Goal: Task Accomplishment & Management: Manage account settings

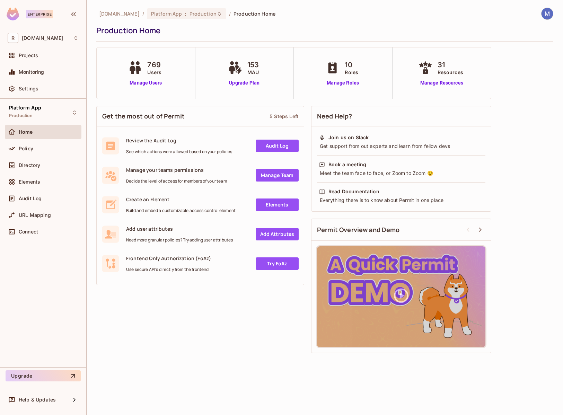
click at [109, 16] on span "[DOMAIN_NAME]" at bounding box center [119, 13] width 41 height 7
click at [151, 15] on span "Platform App" at bounding box center [166, 13] width 31 height 7
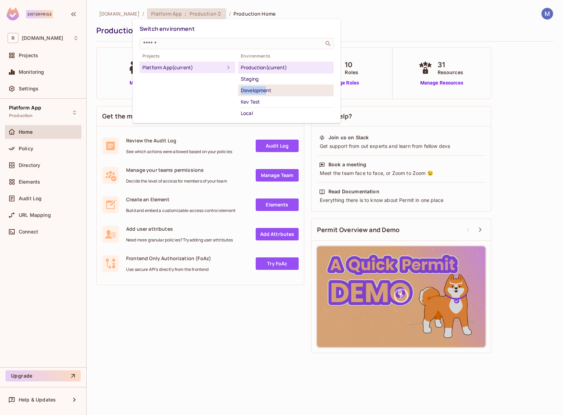
drag, startPoint x: 267, startPoint y: 80, endPoint x: 267, endPoint y: 88, distance: 8.0
click at [267, 88] on ul "Production (current) Staging Development Kev Test Local" at bounding box center [286, 90] width 96 height 57
click at [267, 88] on div "Development" at bounding box center [286, 90] width 90 height 8
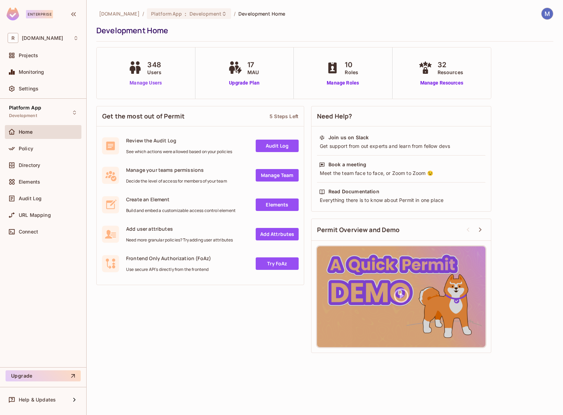
click at [143, 80] on link "Manage Users" at bounding box center [145, 82] width 38 height 7
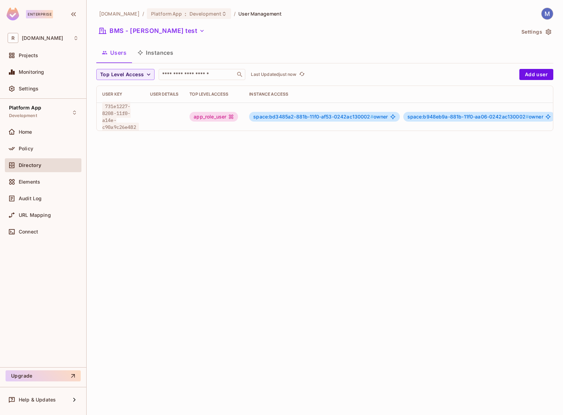
click at [47, 162] on div "Directory" at bounding box center [49, 165] width 60 height 6
click at [177, 36] on button "BMS - Alejandro test" at bounding box center [151, 30] width 111 height 11
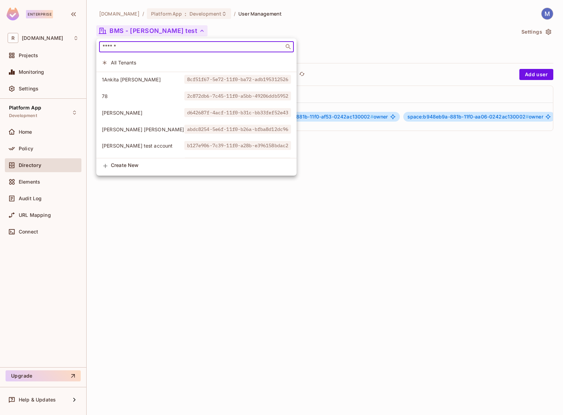
click at [174, 43] on input "text" at bounding box center [191, 46] width 181 height 7
paste input "**********"
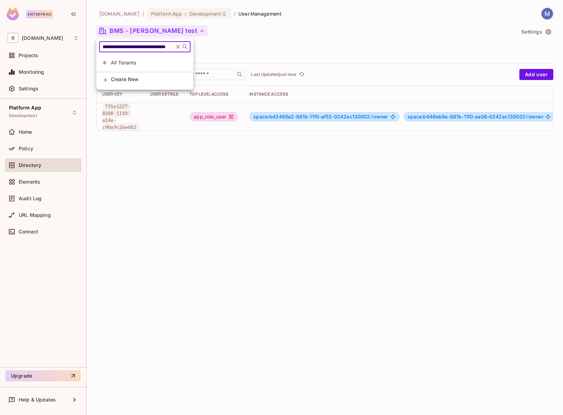
type input "**********"
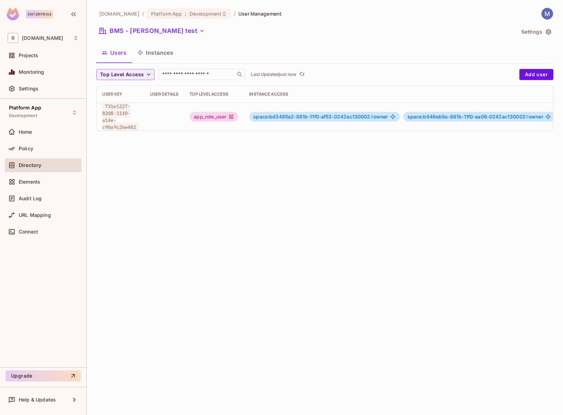
click at [174, 37] on div "BMS - Alejandro test" at bounding box center [305, 31] width 419 height 13
click at [198, 33] on icon "button" at bounding box center [201, 30] width 7 height 7
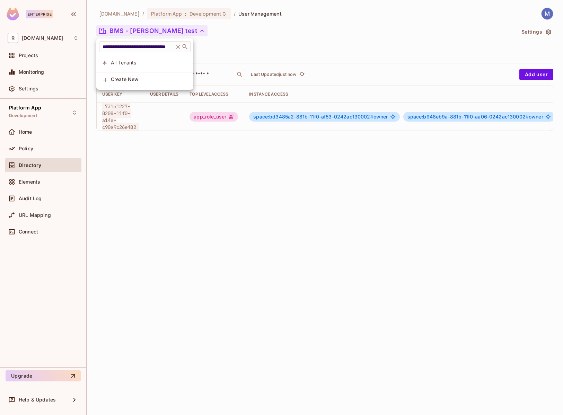
click at [164, 65] on span "All Tenants" at bounding box center [149, 62] width 77 height 7
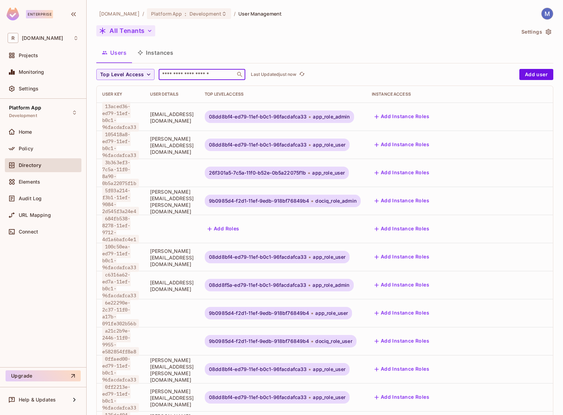
click at [202, 75] on input "text" at bounding box center [197, 74] width 73 height 7
paste input "**********"
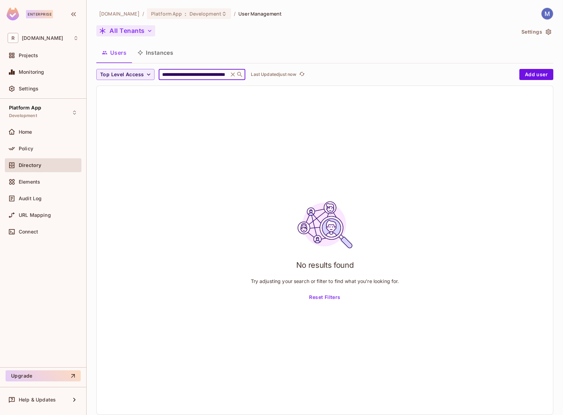
scroll to position [0, 35]
type input "**********"
click at [232, 75] on icon at bounding box center [233, 74] width 4 height 4
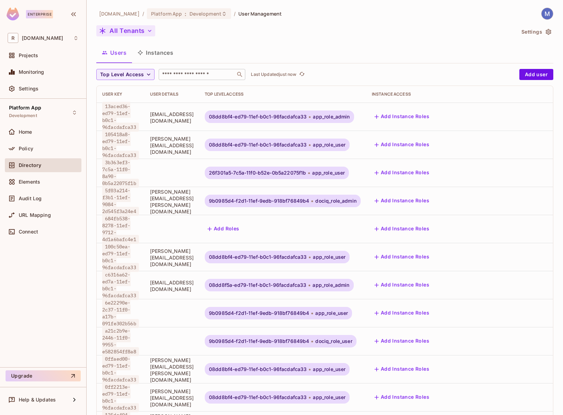
click at [44, 163] on div "Directory" at bounding box center [49, 165] width 60 height 6
click at [165, 53] on button "Instances" at bounding box center [155, 52] width 47 height 17
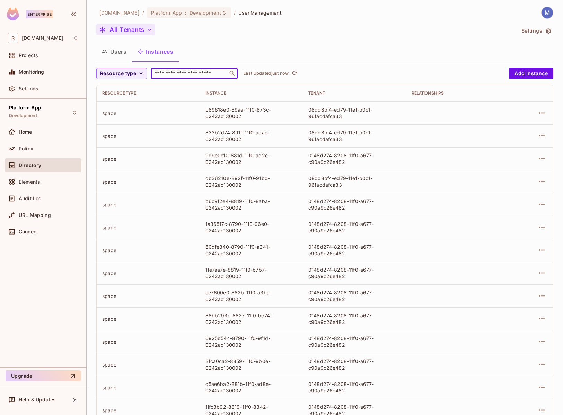
click at [181, 73] on input "text" at bounding box center [189, 73] width 73 height 7
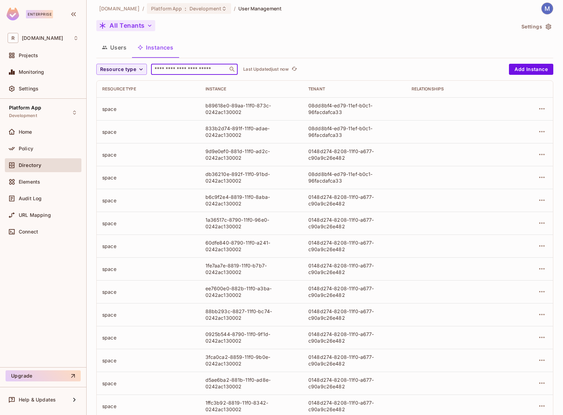
paste input "**********"
type input "**********"
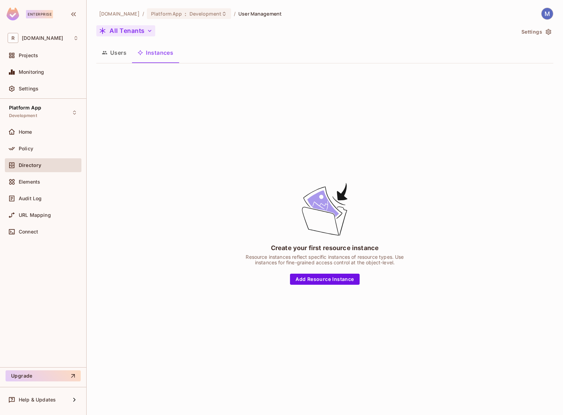
click at [122, 56] on button "Users" at bounding box center [114, 52] width 36 height 17
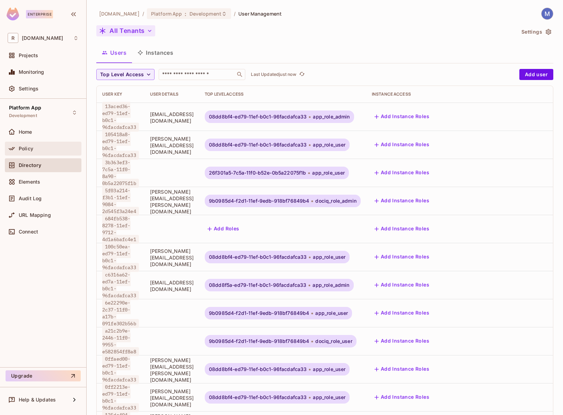
click at [35, 142] on div "Policy" at bounding box center [43, 149] width 77 height 14
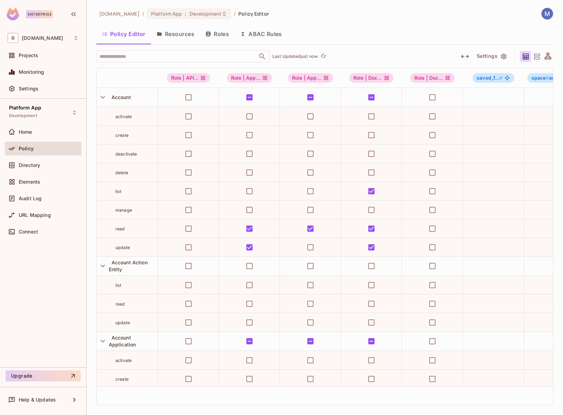
click at [184, 36] on button "Resources" at bounding box center [175, 33] width 49 height 17
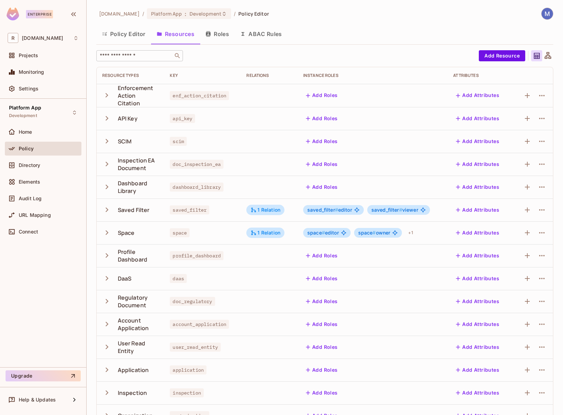
click at [146, 57] on input "text" at bounding box center [134, 55] width 73 height 7
paste input "**********"
type input "**********"
click at [221, 36] on button "Roles" at bounding box center [217, 33] width 35 height 17
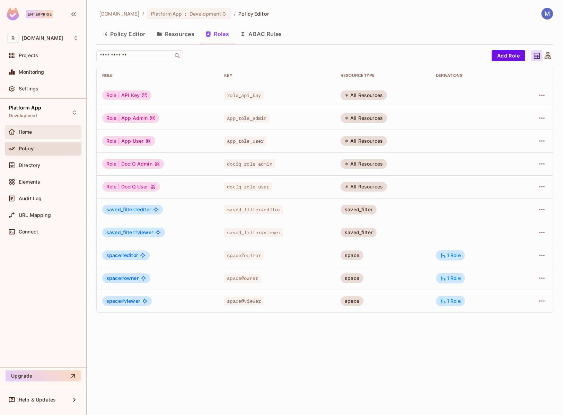
click at [38, 131] on div "Home" at bounding box center [49, 132] width 60 height 6
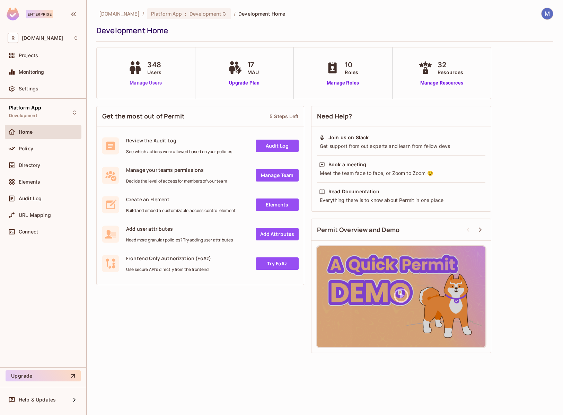
click at [135, 81] on link "Manage Users" at bounding box center [145, 82] width 38 height 7
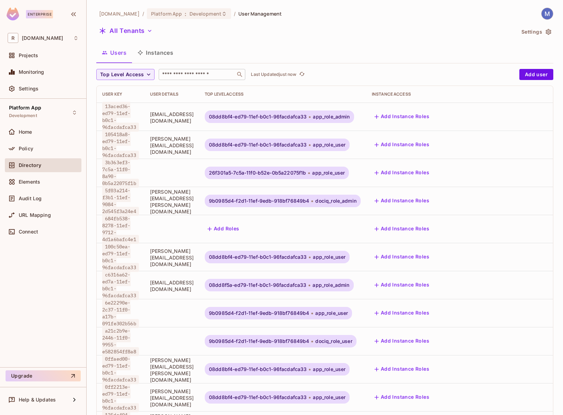
click at [174, 79] on div "​" at bounding box center [202, 74] width 87 height 11
paste input "**********"
type input "**********"
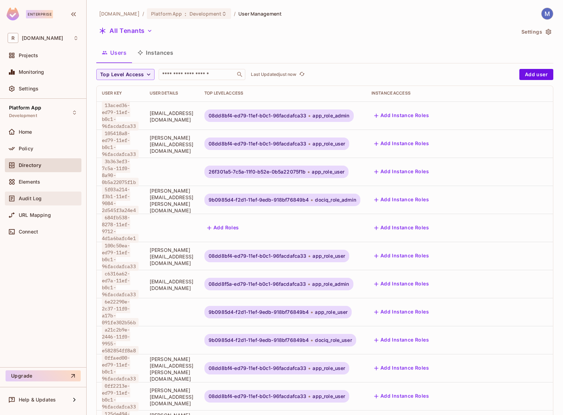
click at [51, 196] on div "Audit Log" at bounding box center [49, 199] width 60 height 6
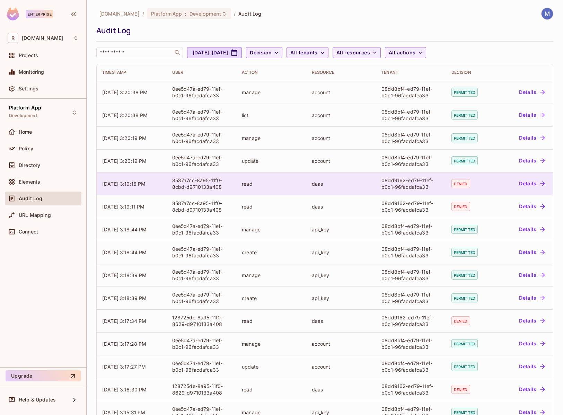
click at [521, 181] on button "Details" at bounding box center [531, 183] width 31 height 11
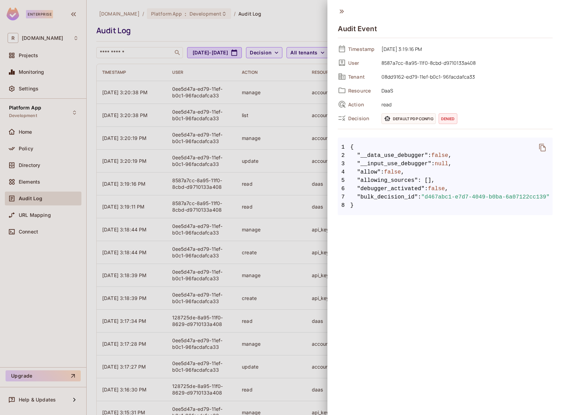
click at [427, 75] on span "08dd9162-ed79-11ef-b0c1-96facdafca33" at bounding box center [465, 76] width 174 height 8
drag, startPoint x: 413, startPoint y: 64, endPoint x: 397, endPoint y: 65, distance: 15.9
click at [413, 64] on span "8587a7cc-8a95-11f0-8cbd-d9710133a408" at bounding box center [465, 63] width 174 height 8
drag, startPoint x: 383, startPoint y: 63, endPoint x: 466, endPoint y: 65, distance: 82.8
click at [466, 65] on span "8587a7cc-8a95-11f0-8cbd-d9710133a408" at bounding box center [465, 63] width 174 height 8
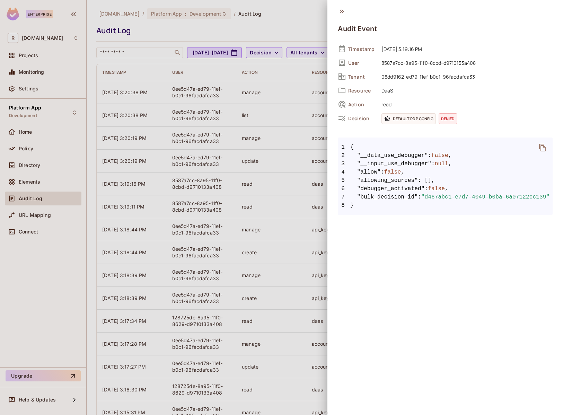
click at [463, 65] on span "8587a7cc-8a95-11f0-8cbd-d9710133a408" at bounding box center [465, 63] width 174 height 8
drag, startPoint x: 381, startPoint y: 63, endPoint x: 476, endPoint y: 66, distance: 94.9
click at [476, 66] on span "8587a7cc-8a95-11f0-8cbd-d9710133a408" at bounding box center [465, 63] width 174 height 8
copy span "8587a7cc-8a95-11f0-8cbd-d9710133a408"
click at [383, 78] on span "08dd9162-ed79-11ef-b0c1-96facdafca33" at bounding box center [465, 76] width 174 height 8
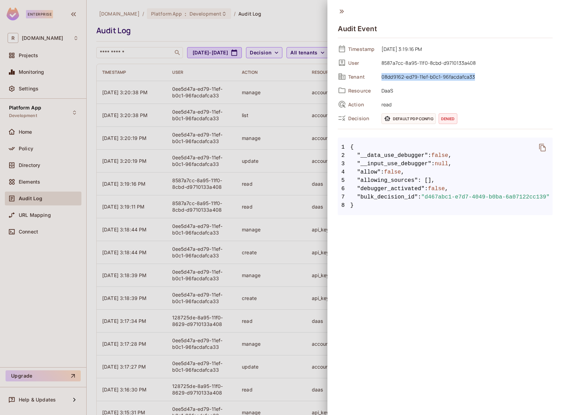
drag, startPoint x: 381, startPoint y: 77, endPoint x: 478, endPoint y: 78, distance: 97.3
click at [478, 78] on span "08dd9162-ed79-11ef-b0c1-96facdafca33" at bounding box center [465, 76] width 174 height 8
copy span "08dd9162-ed79-11ef-b0c1-96facdafca33"
click at [280, 33] on div at bounding box center [281, 207] width 563 height 415
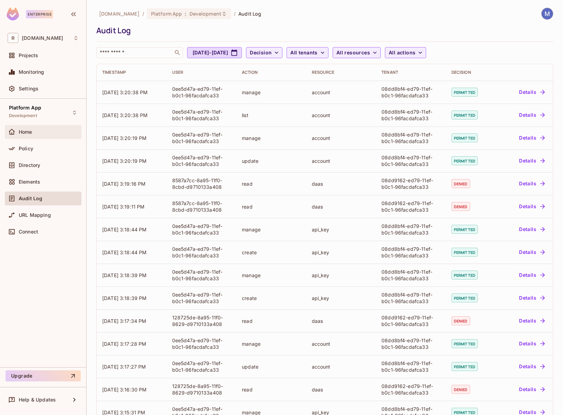
click at [38, 133] on div "Home" at bounding box center [49, 132] width 60 height 6
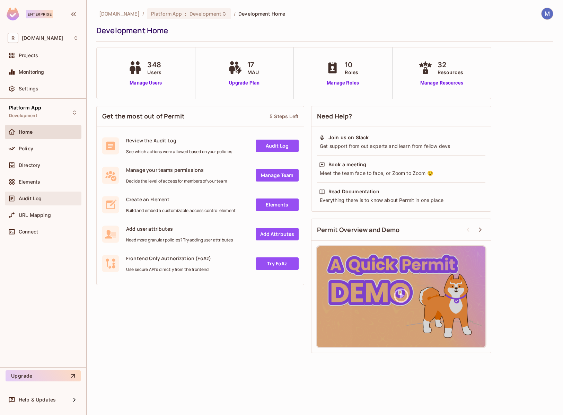
click at [35, 195] on div "Audit Log" at bounding box center [43, 198] width 71 height 8
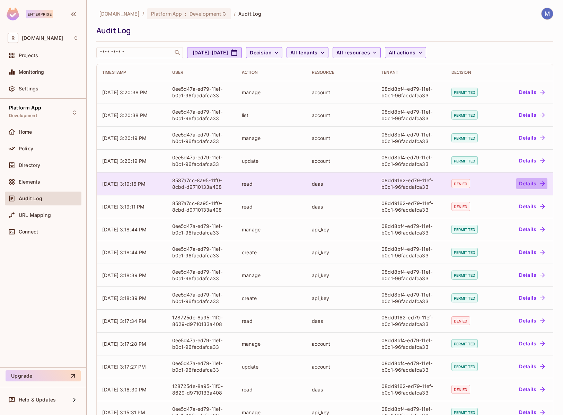
click at [536, 183] on button "Details" at bounding box center [531, 183] width 31 height 11
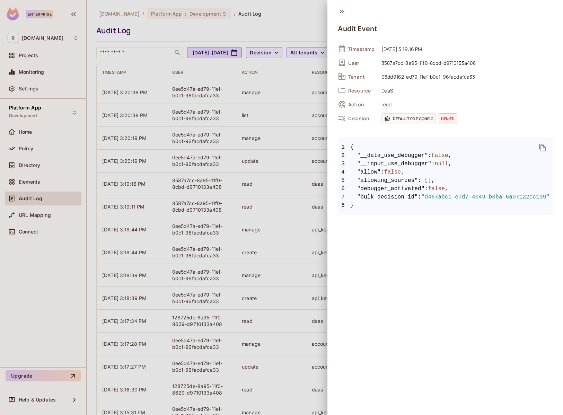
click at [352, 63] on span "User" at bounding box center [362, 63] width 28 height 7
drag, startPoint x: 382, startPoint y: 63, endPoint x: 496, endPoint y: 65, distance: 114.3
click at [496, 65] on span "8587a7cc-8a95-11f0-8cbd-d9710133a408" at bounding box center [465, 63] width 174 height 8
copy span "8587a7cc-8a95-11f0-8cbd-d9710133a408"
click at [435, 77] on span "08dd9162-ed79-11ef-b0c1-96facdafca33" at bounding box center [465, 76] width 174 height 8
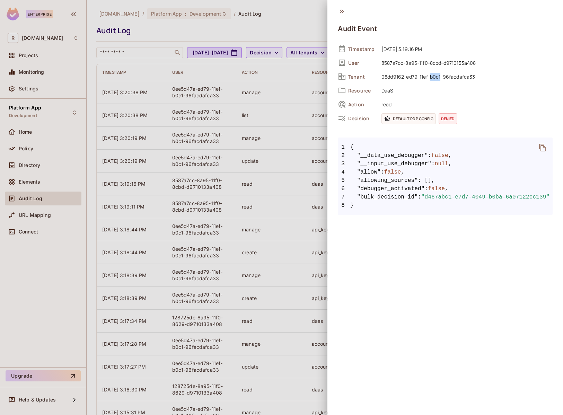
click at [435, 77] on span "08dd9162-ed79-11ef-b0c1-96facdafca33" at bounding box center [465, 76] width 174 height 8
drag, startPoint x: 382, startPoint y: 77, endPoint x: 512, endPoint y: 77, distance: 130.2
click at [511, 77] on span "08dd9162-ed79-11ef-b0c1-96facdafca33" at bounding box center [465, 76] width 174 height 8
copy span "08dd9162-ed79-11ef-b0c1-96facdafca33"
click at [276, 73] on div at bounding box center [281, 207] width 563 height 415
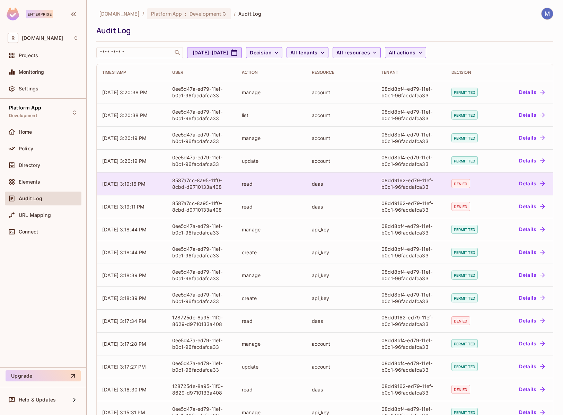
click at [203, 185] on div "8587a7cc-8a95-11f0-8cbd-d9710133a408" at bounding box center [201, 183] width 59 height 13
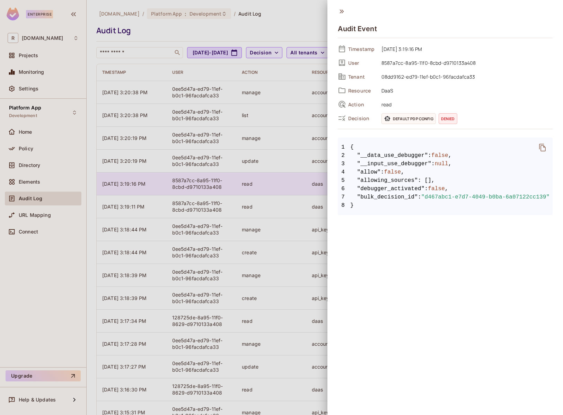
click at [203, 185] on div at bounding box center [281, 207] width 563 height 415
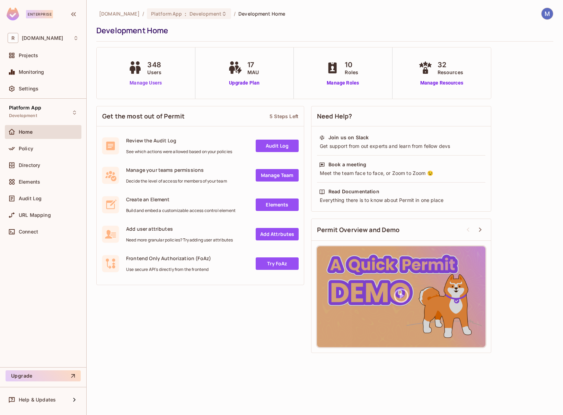
click at [151, 83] on link "Manage Users" at bounding box center [145, 82] width 38 height 7
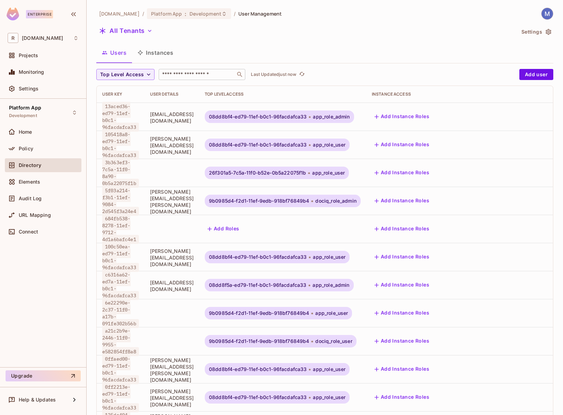
click at [180, 74] on input "text" at bounding box center [197, 74] width 73 height 7
paste input "**********"
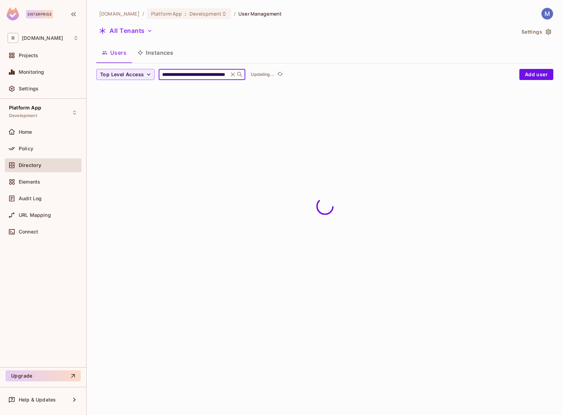
type input "**********"
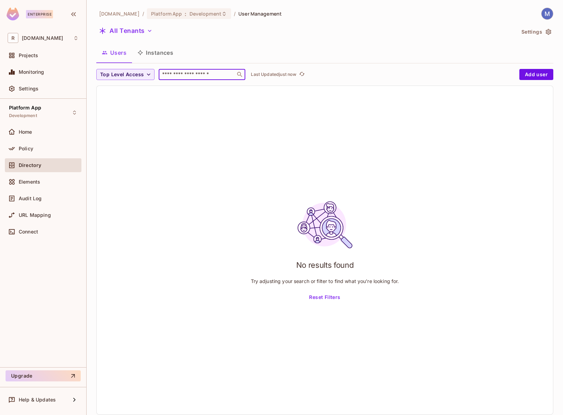
scroll to position [0, 0]
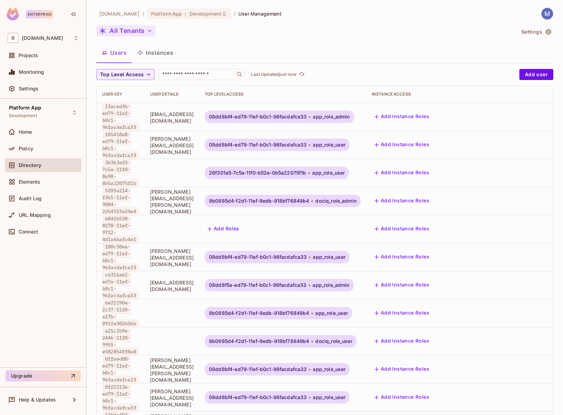
click at [137, 33] on button "All Tenants" at bounding box center [125, 30] width 59 height 11
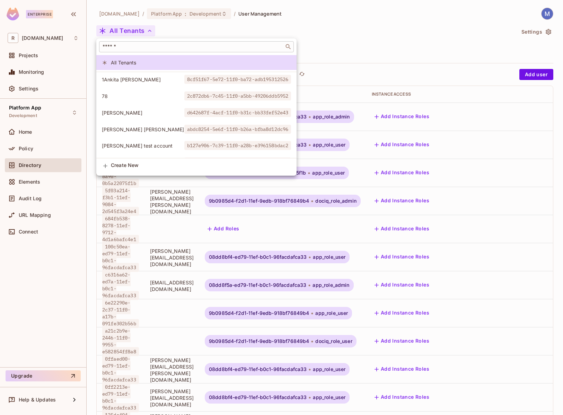
click at [136, 48] on input "text" at bounding box center [191, 46] width 181 height 7
paste input "**********"
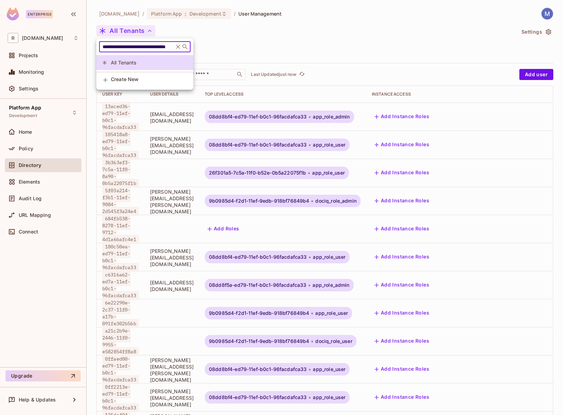
type input "**********"
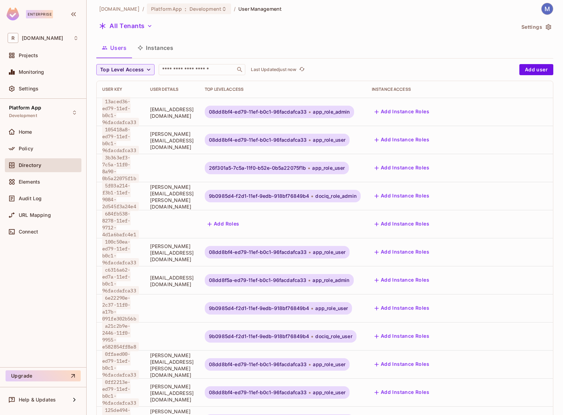
scroll to position [7, 0]
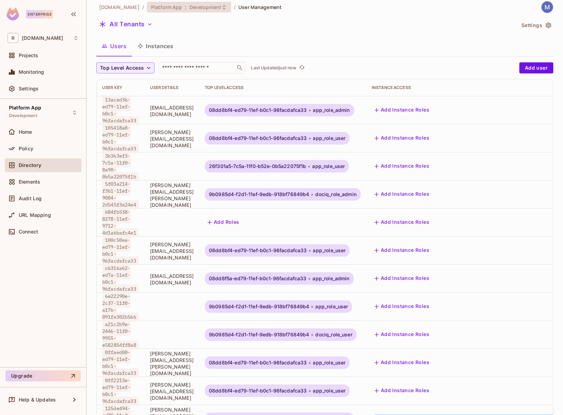
click at [198, 9] on span "Development" at bounding box center [205, 7] width 32 height 7
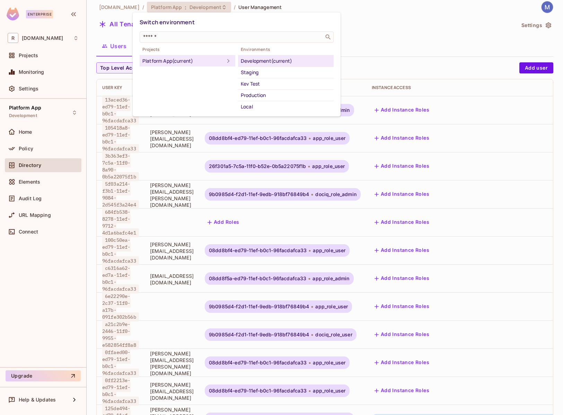
click at [375, 35] on div at bounding box center [281, 207] width 563 height 415
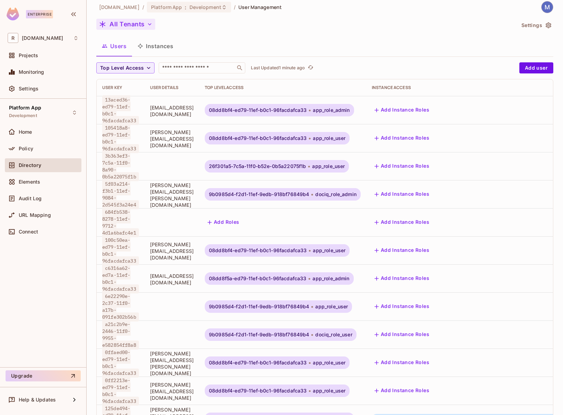
click at [142, 25] on button "All Tenants" at bounding box center [125, 24] width 59 height 11
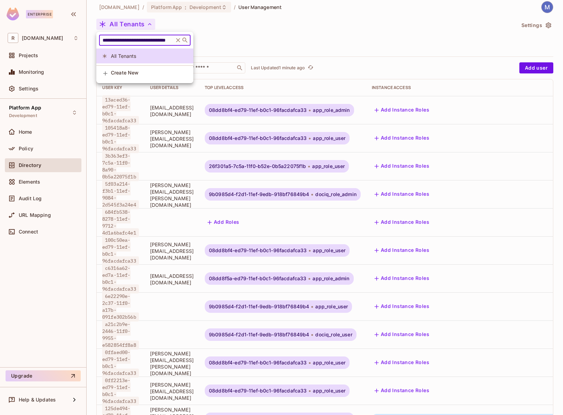
click at [137, 40] on input "**********" at bounding box center [136, 40] width 71 height 7
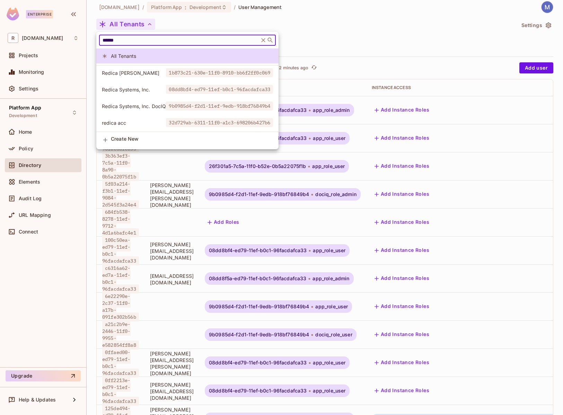
type input "******"
